Goal: Task Accomplishment & Management: Manage account settings

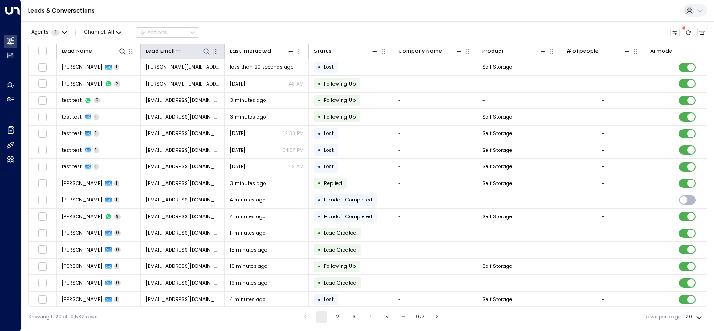
click at [208, 49] on icon at bounding box center [206, 51] width 7 height 7
type input "**********"
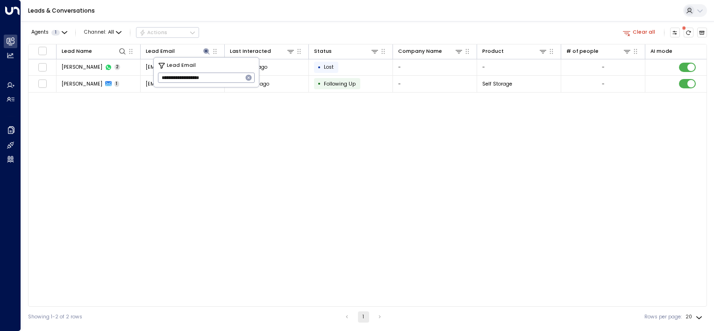
click at [235, 219] on div "Lead Name Lead Email Last Interacted Status Company Name Product # of people AI…" at bounding box center [367, 175] width 679 height 263
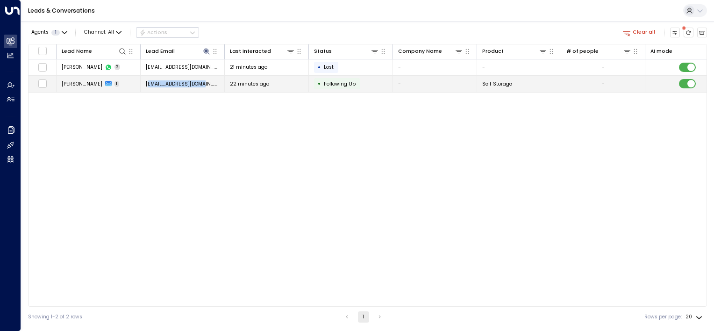
click at [149, 81] on td "[EMAIL_ADDRESS][DOMAIN_NAME]" at bounding box center [183, 84] width 84 height 16
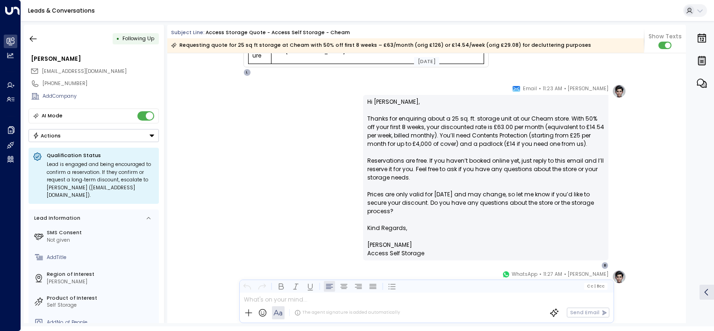
scroll to position [324, 0]
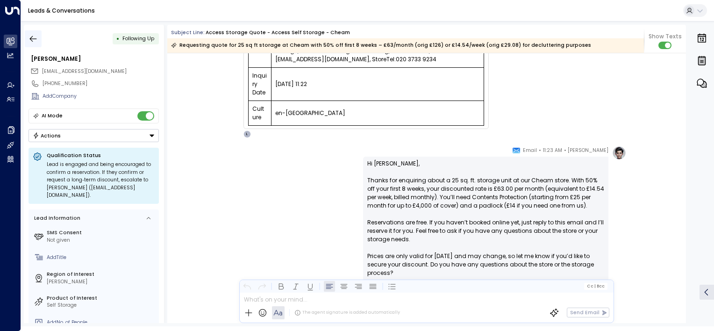
click at [30, 39] on icon "button" at bounding box center [33, 39] width 7 height 6
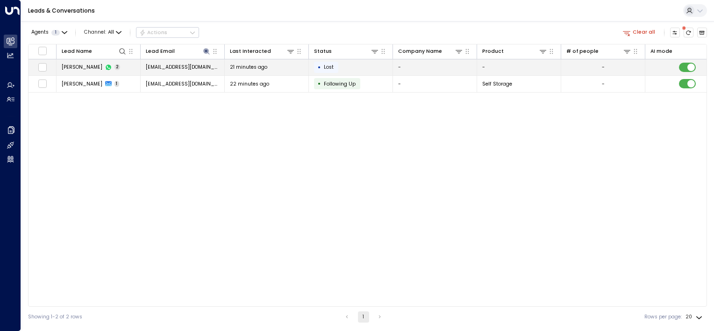
click at [326, 69] on span "Lost" at bounding box center [329, 67] width 10 height 7
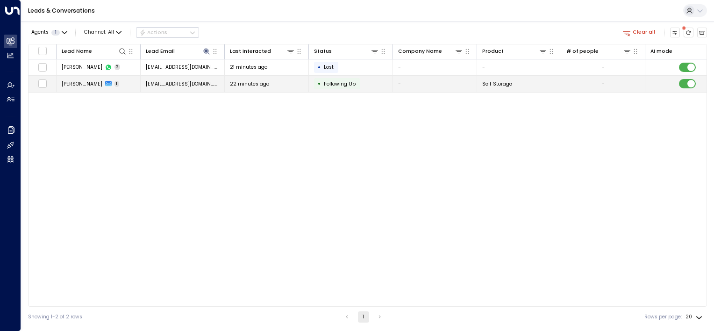
click at [268, 82] on div "22 minutes ago" at bounding box center [267, 83] width 74 height 7
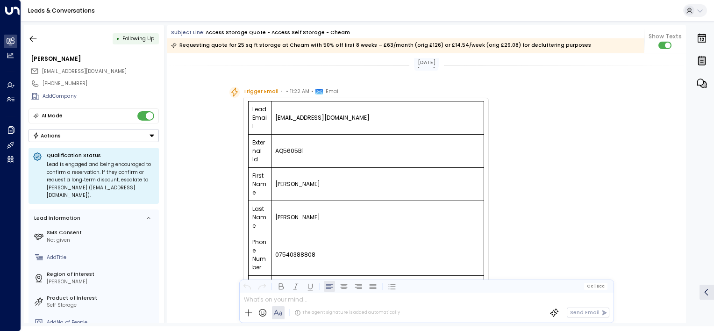
scroll to position [511, 0]
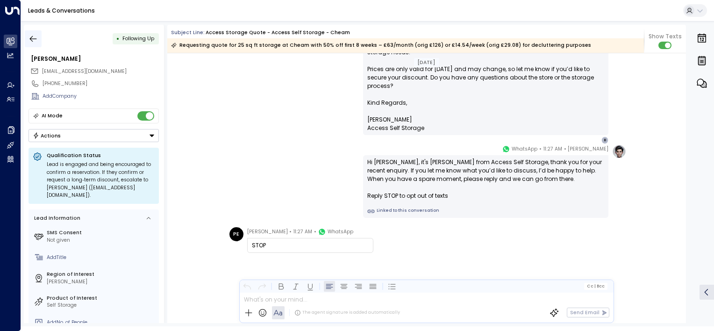
click at [30, 39] on icon "button" at bounding box center [32, 38] width 9 height 9
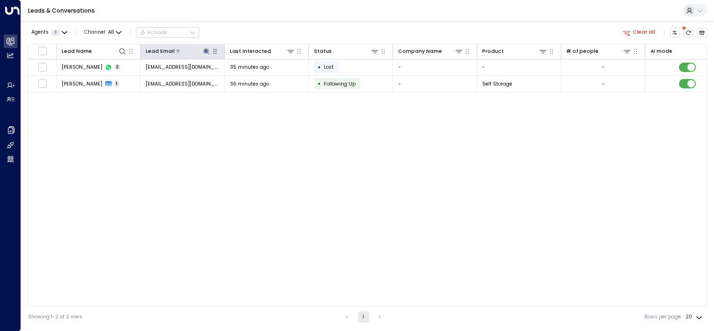
click at [206, 51] on icon at bounding box center [206, 51] width 6 height 6
click at [247, 77] on icon "button" at bounding box center [249, 78] width 6 height 6
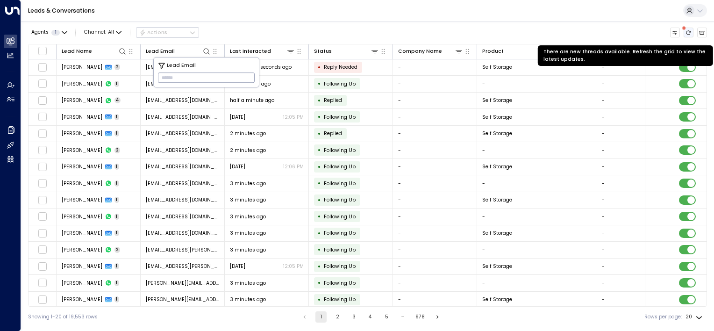
click at [688, 32] on icon "There are new threads available. Refresh the grid to view the latest updates." at bounding box center [688, 33] width 6 height 6
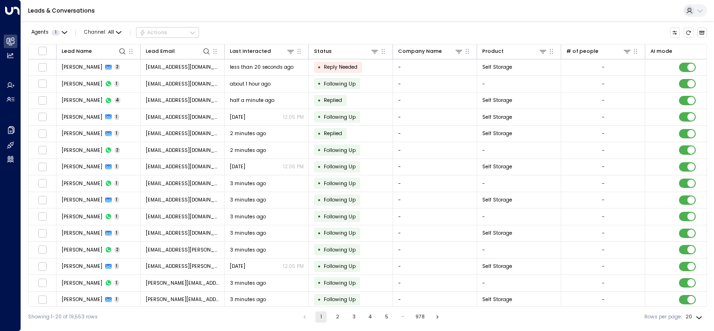
drag, startPoint x: 598, startPoint y: 32, endPoint x: 528, endPoint y: 40, distance: 70.5
click at [598, 33] on div "Agents 1 Channel: All Actions" at bounding box center [367, 33] width 679 height 16
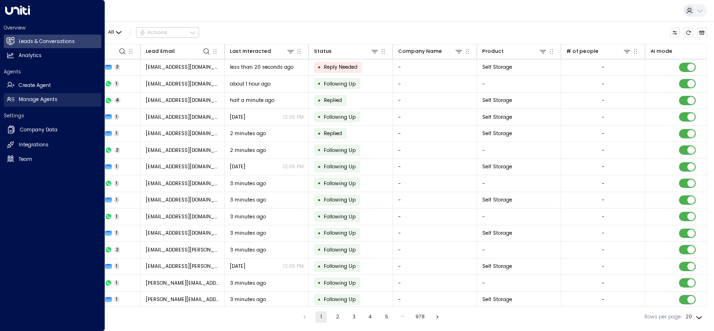
click at [27, 100] on h2 "Manage Agents" at bounding box center [38, 99] width 39 height 7
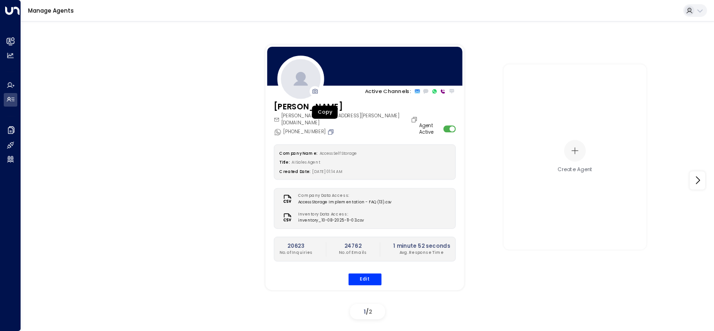
click at [327, 128] on icon "Copy" at bounding box center [330, 131] width 7 height 7
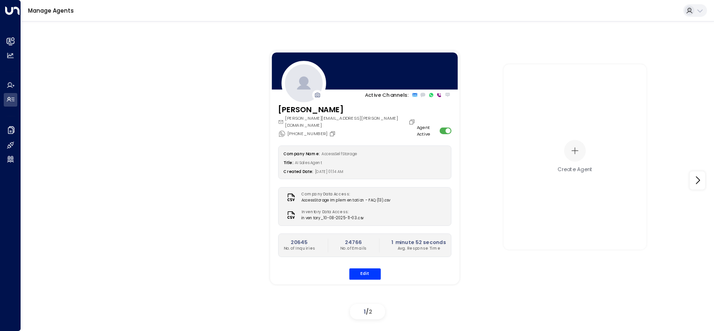
click at [506, 303] on div "Active Channels: [PERSON_NAME] [PERSON_NAME][EMAIL_ADDRESS][PERSON_NAME][DOMAIN…" at bounding box center [368, 180] width 658 height 285
